Goal: Task Accomplishment & Management: Use online tool/utility

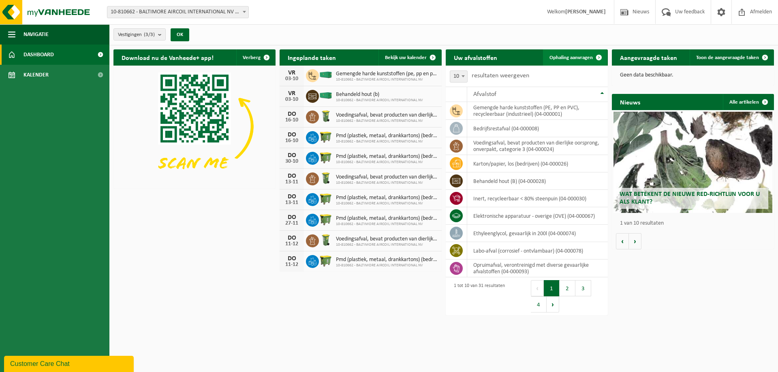
click at [600, 57] on span at bounding box center [598, 57] width 16 height 16
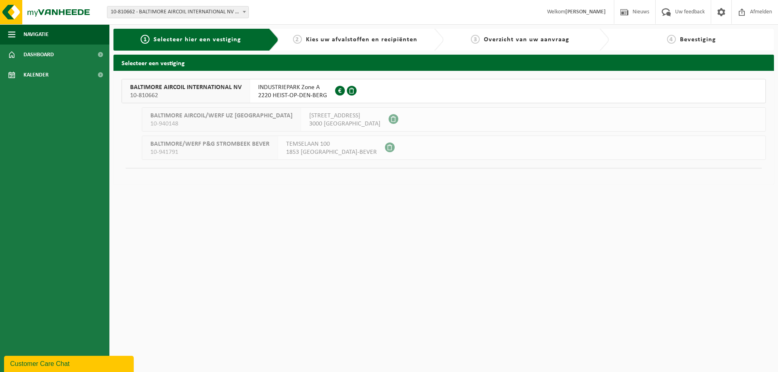
click at [195, 87] on span "BALTIMORE AIRCOIL INTERNATIONAL NV" at bounding box center [185, 87] width 111 height 8
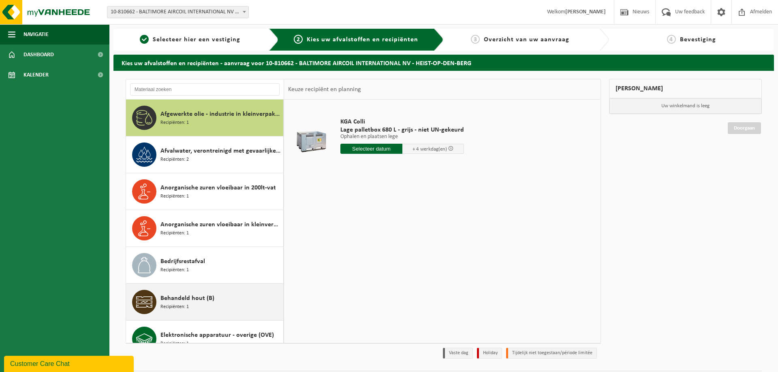
click at [178, 299] on span "Behandeld hout (B)" at bounding box center [187, 299] width 54 height 10
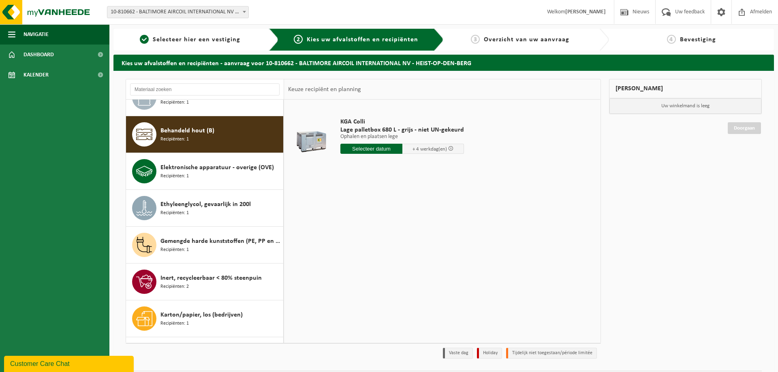
scroll to position [184, 0]
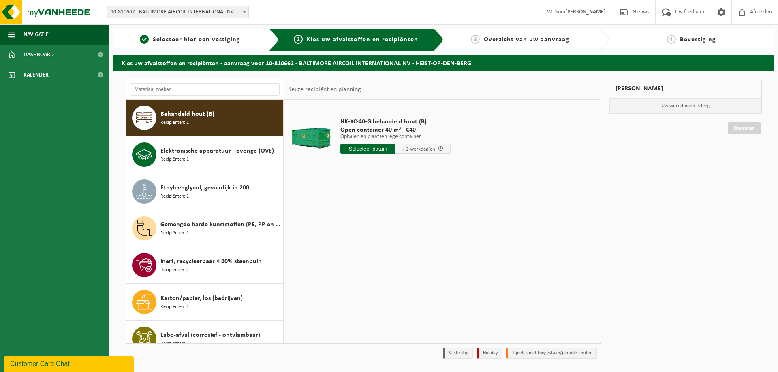
click at [361, 149] on input "text" at bounding box center [367, 149] width 55 height 10
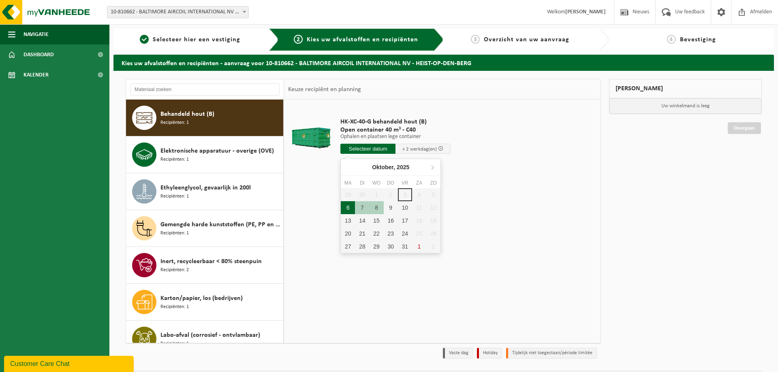
click at [346, 209] on div "6" at bounding box center [348, 207] width 14 height 13
type input "Van 2025-10-06"
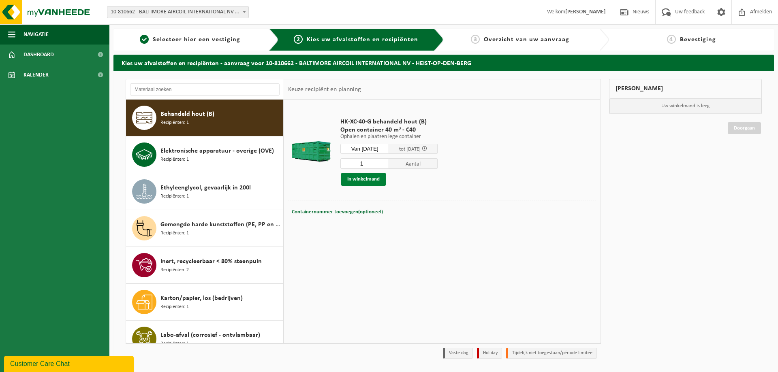
click at [362, 181] on button "In winkelmand" at bounding box center [363, 179] width 45 height 13
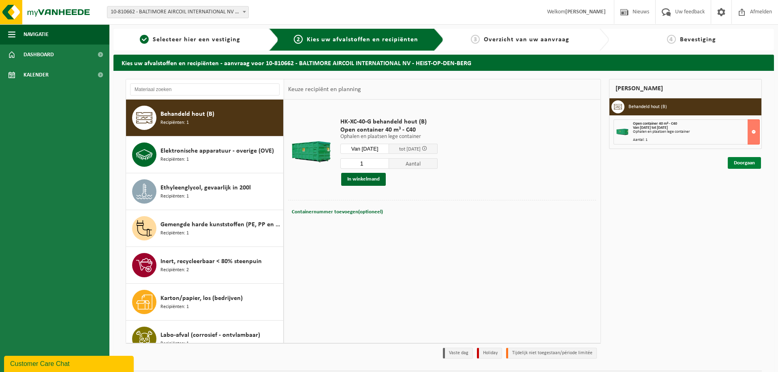
click at [748, 163] on link "Doorgaan" at bounding box center [743, 163] width 33 height 12
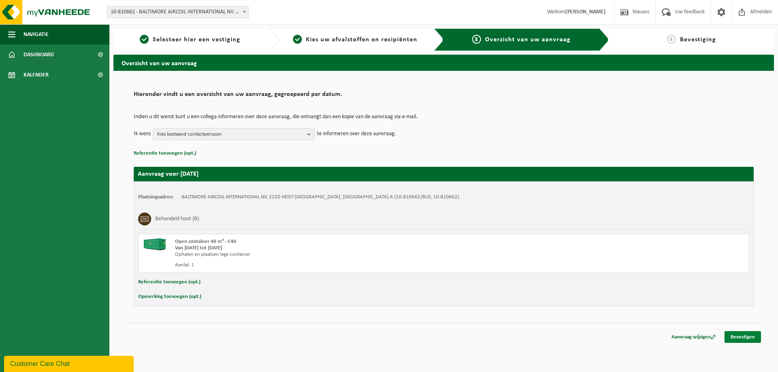
click at [735, 336] on link "Bevestigen" at bounding box center [742, 337] width 36 height 12
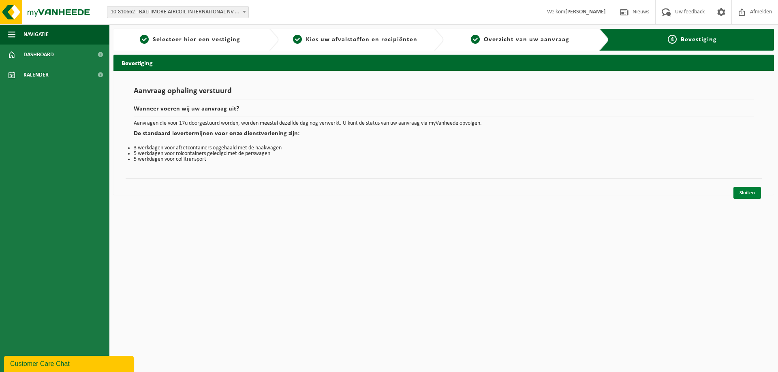
click at [748, 194] on link "Sluiten" at bounding box center [747, 193] width 28 height 12
